Goal: Information Seeking & Learning: Understand process/instructions

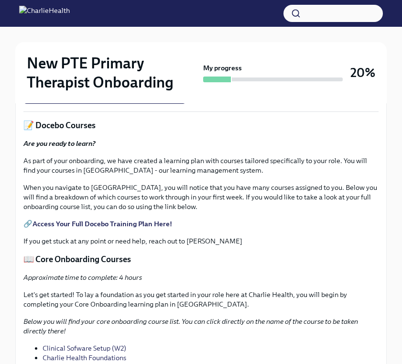
scroll to position [584, 0]
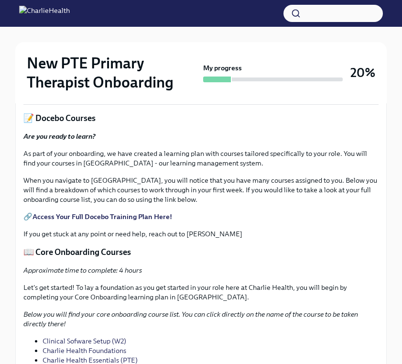
click at [122, 92] on span "I have set up a time to meet with my supervisor" at bounding box center [104, 87] width 149 height 10
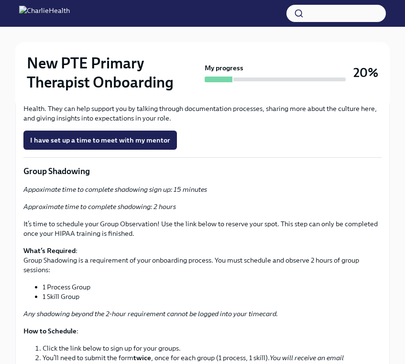
scroll to position [1499, 0]
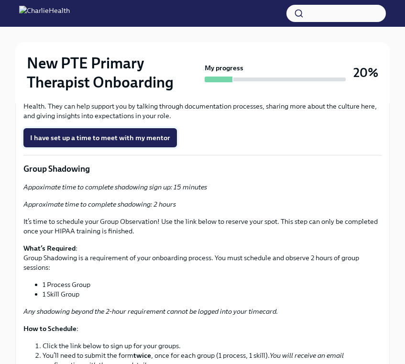
click at [132, 143] on span "I have set up a time to meet with my mentor" at bounding box center [100, 138] width 140 height 10
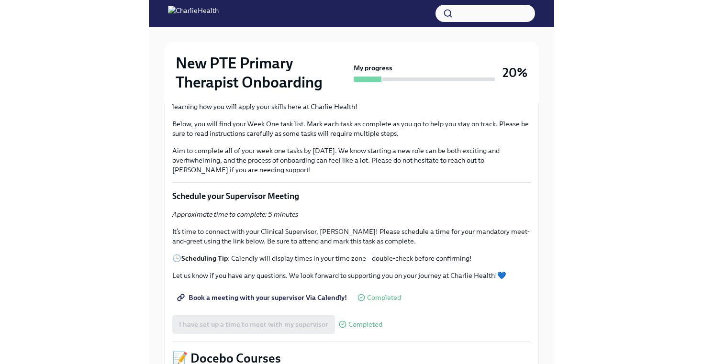
scroll to position [0, 0]
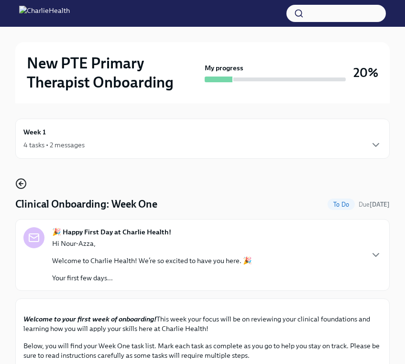
click at [20, 182] on icon "button" at bounding box center [20, 183] width 11 height 11
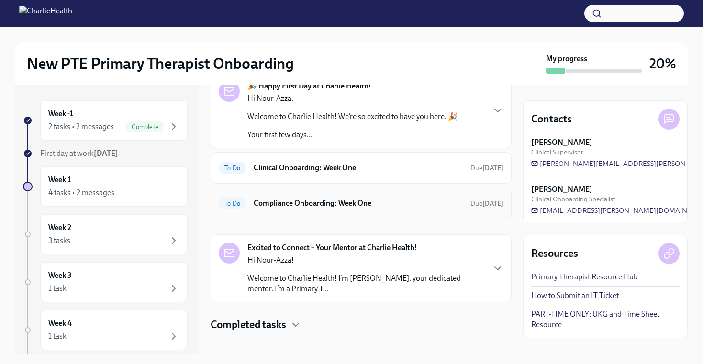
scroll to position [65, 0]
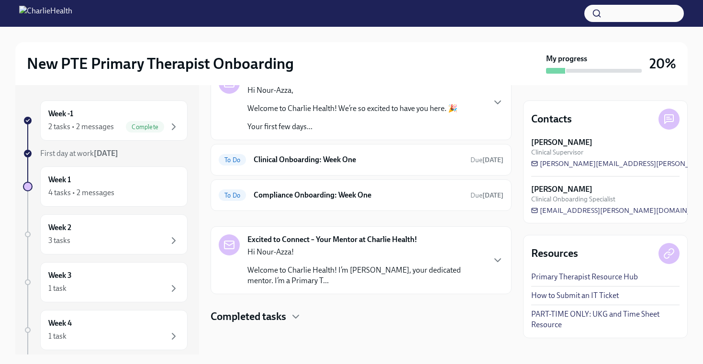
click at [402, 253] on p "Hi Nour-Azza!" at bounding box center [365, 252] width 237 height 11
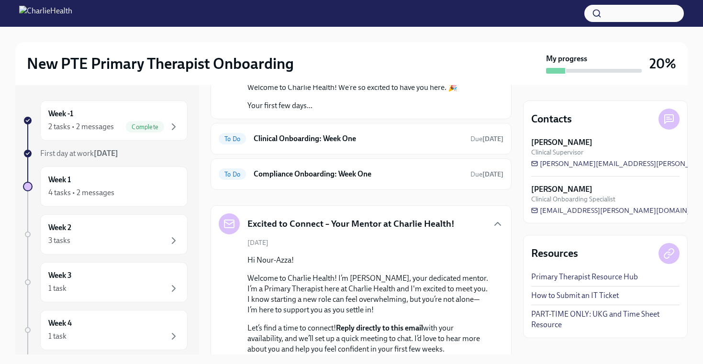
scroll to position [83, 0]
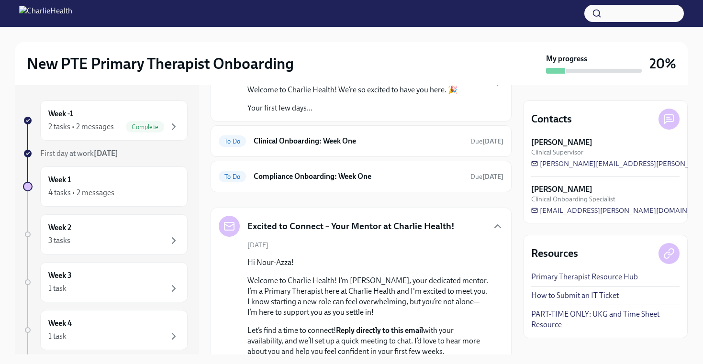
click at [402, 228] on div "Excited to Connect – Your Mentor at Charlie Health!" at bounding box center [361, 226] width 285 height 21
click at [402, 224] on icon "button" at bounding box center [497, 226] width 11 height 11
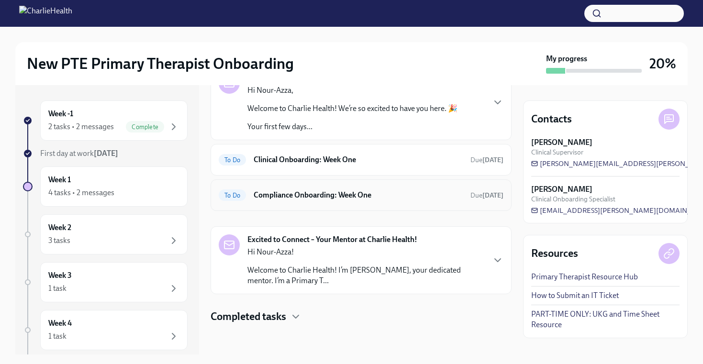
click at [383, 200] on h6 "Compliance Onboarding: Week One" at bounding box center [358, 195] width 209 height 11
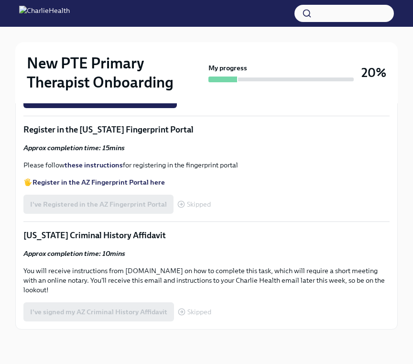
scroll to position [619, 0]
click at [114, 46] on strong "Access your CPR & First Aid training HERE" at bounding box center [100, 42] width 135 height 9
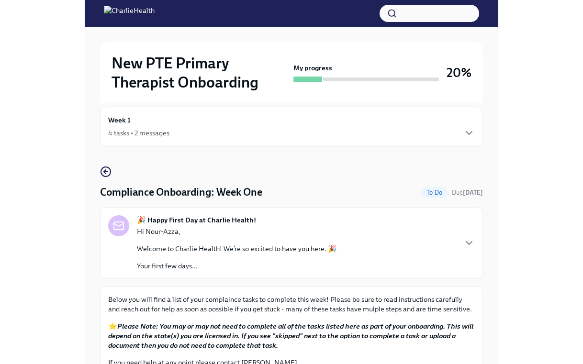
scroll to position [0, 0]
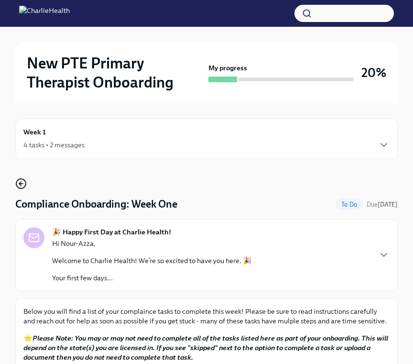
click at [21, 185] on icon "button" at bounding box center [20, 183] width 11 height 11
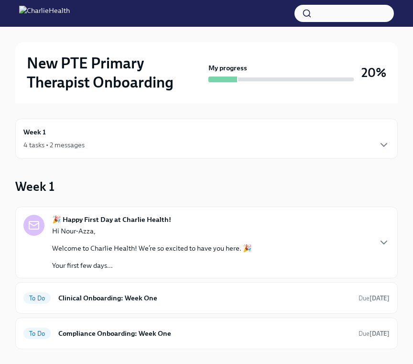
click at [339, 141] on div "4 tasks • 2 messages" at bounding box center [206, 144] width 366 height 11
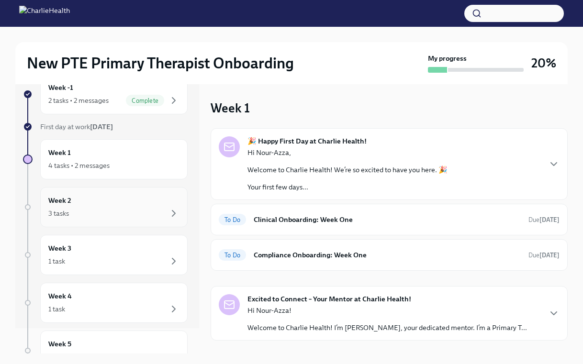
scroll to position [29, 0]
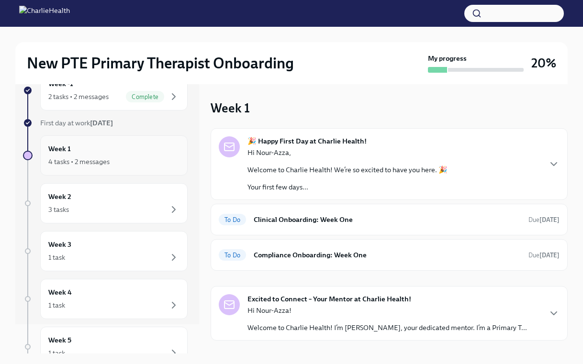
click at [116, 157] on div "4 tasks • 2 messages" at bounding box center [113, 161] width 131 height 11
click at [139, 199] on div "Week 2 3 tasks" at bounding box center [113, 203] width 131 height 24
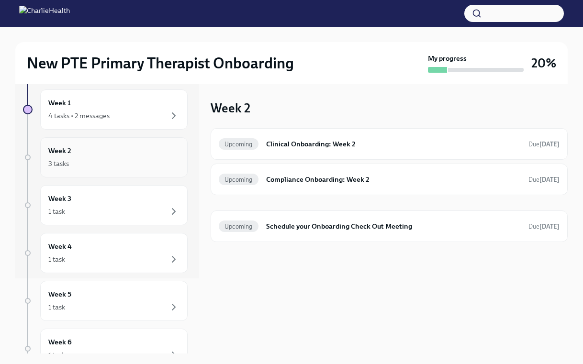
scroll to position [77, 0]
click at [295, 148] on h6 "Clinical Onboarding: Week 2" at bounding box center [393, 144] width 255 height 11
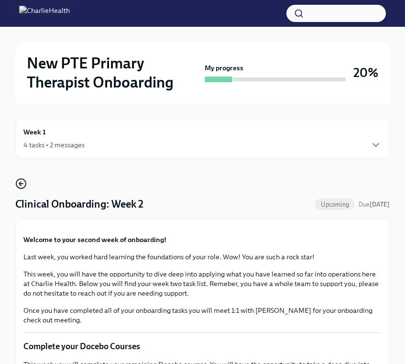
click at [21, 183] on icon "button" at bounding box center [20, 184] width 2 height 4
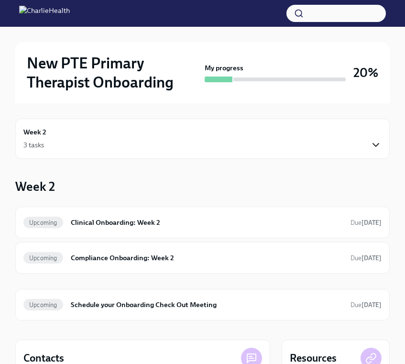
click at [371, 146] on icon "button" at bounding box center [375, 144] width 11 height 11
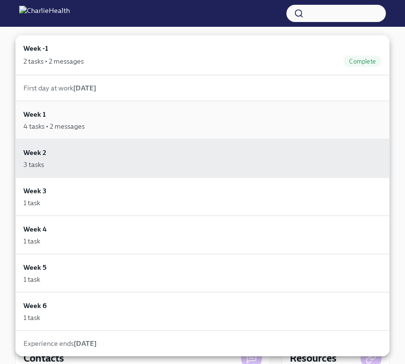
click at [162, 117] on div "Week 1 4 tasks • 2 messages" at bounding box center [202, 120] width 358 height 22
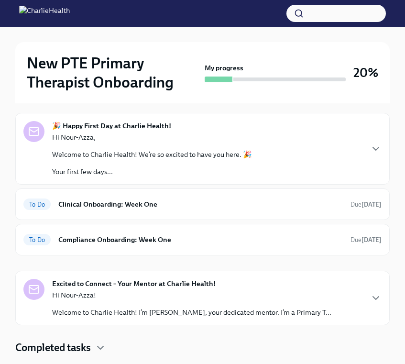
scroll to position [88, 0]
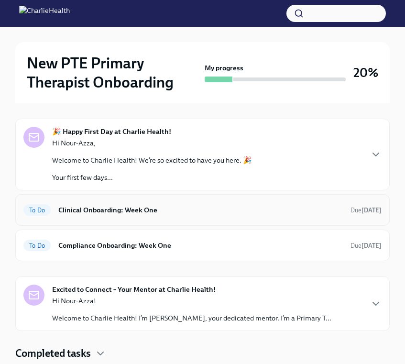
click at [139, 219] on div "To Do Clinical Onboarding: Week One Due [DATE]" at bounding box center [202, 210] width 375 height 32
click at [138, 210] on h6 "Clinical Onboarding: Week One" at bounding box center [200, 210] width 285 height 11
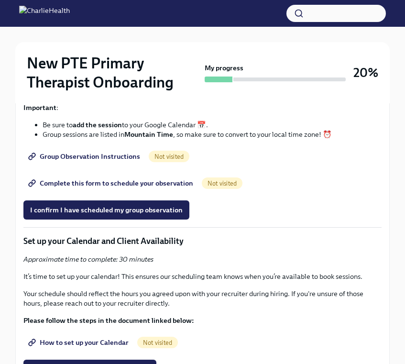
scroll to position [1775, 0]
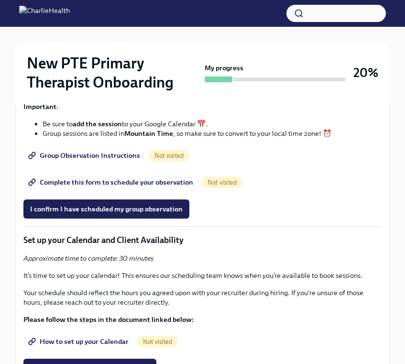
click at [112, 160] on span "Group Observation Instructions" at bounding box center [85, 156] width 110 height 10
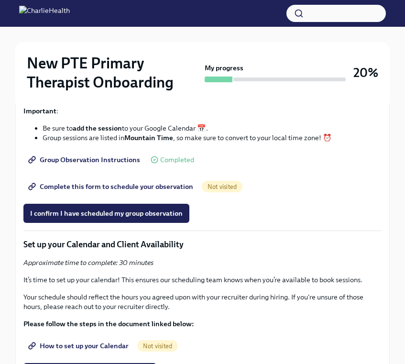
scroll to position [1774, 0]
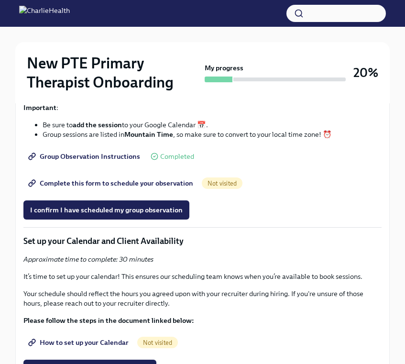
click at [104, 188] on span "Complete this form to schedule your observation" at bounding box center [111, 183] width 163 height 10
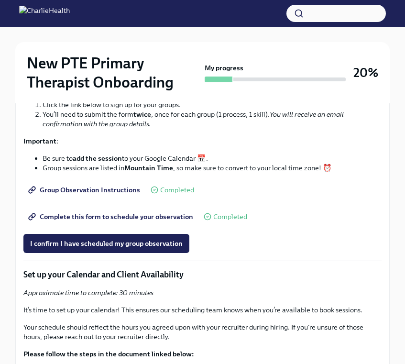
scroll to position [1750, 0]
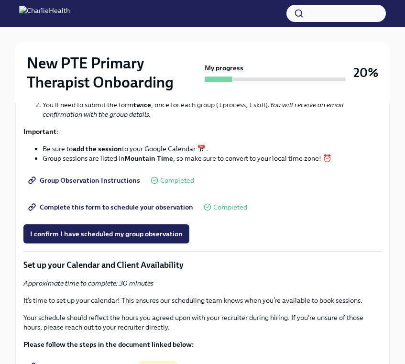
click at [111, 212] on span "Complete this form to schedule your observation" at bounding box center [111, 207] width 163 height 10
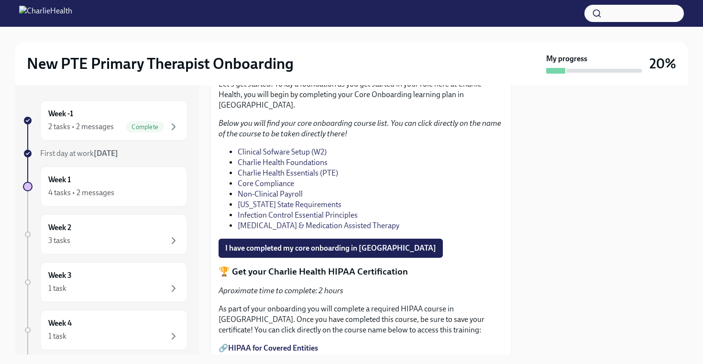
scroll to position [702, 0]
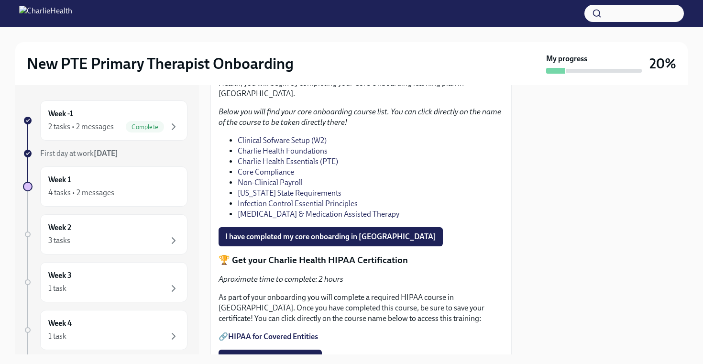
click at [275, 177] on link "Core Compliance" at bounding box center [266, 171] width 56 height 9
